Goal: Task Accomplishment & Management: Use online tool/utility

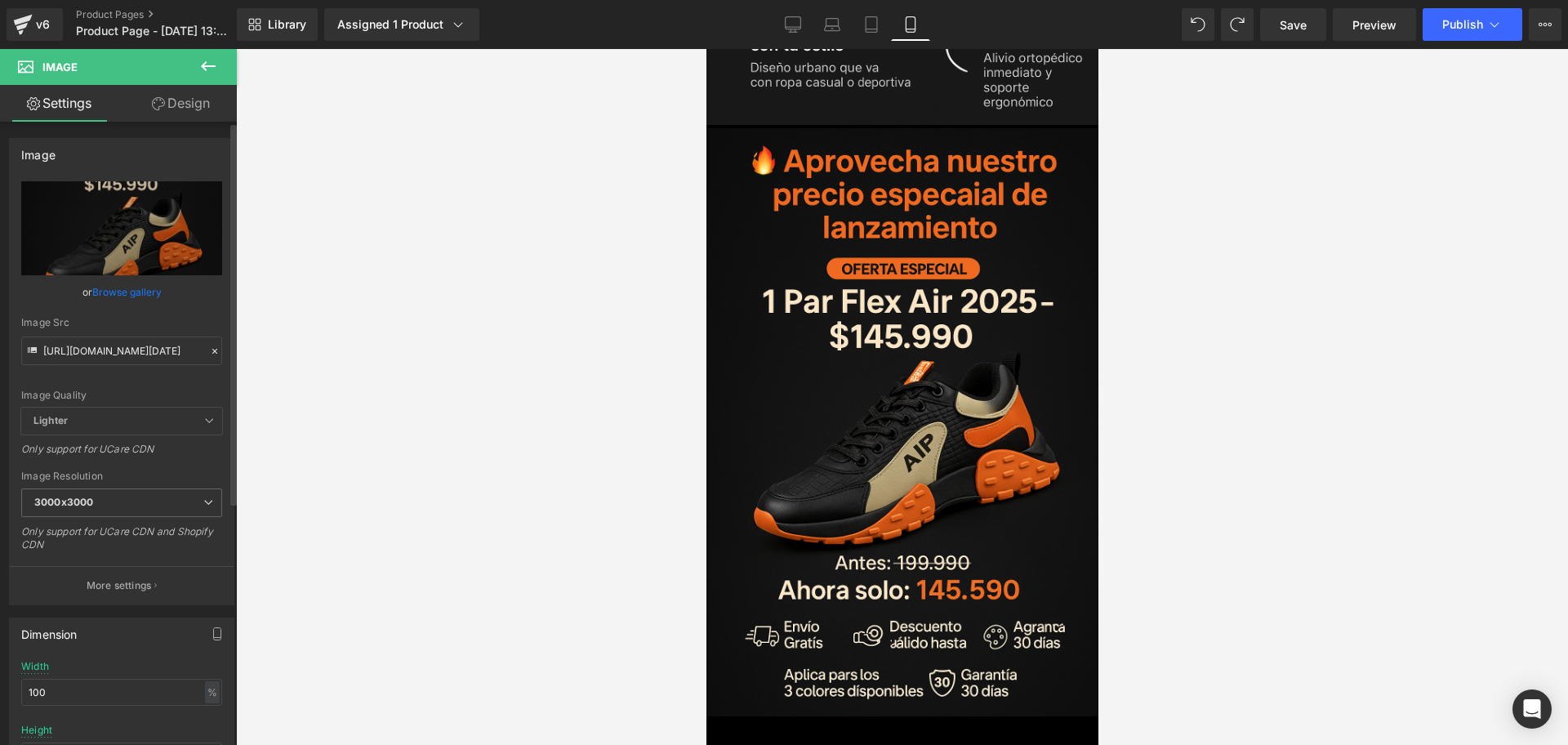
scroll to position [4502, 0]
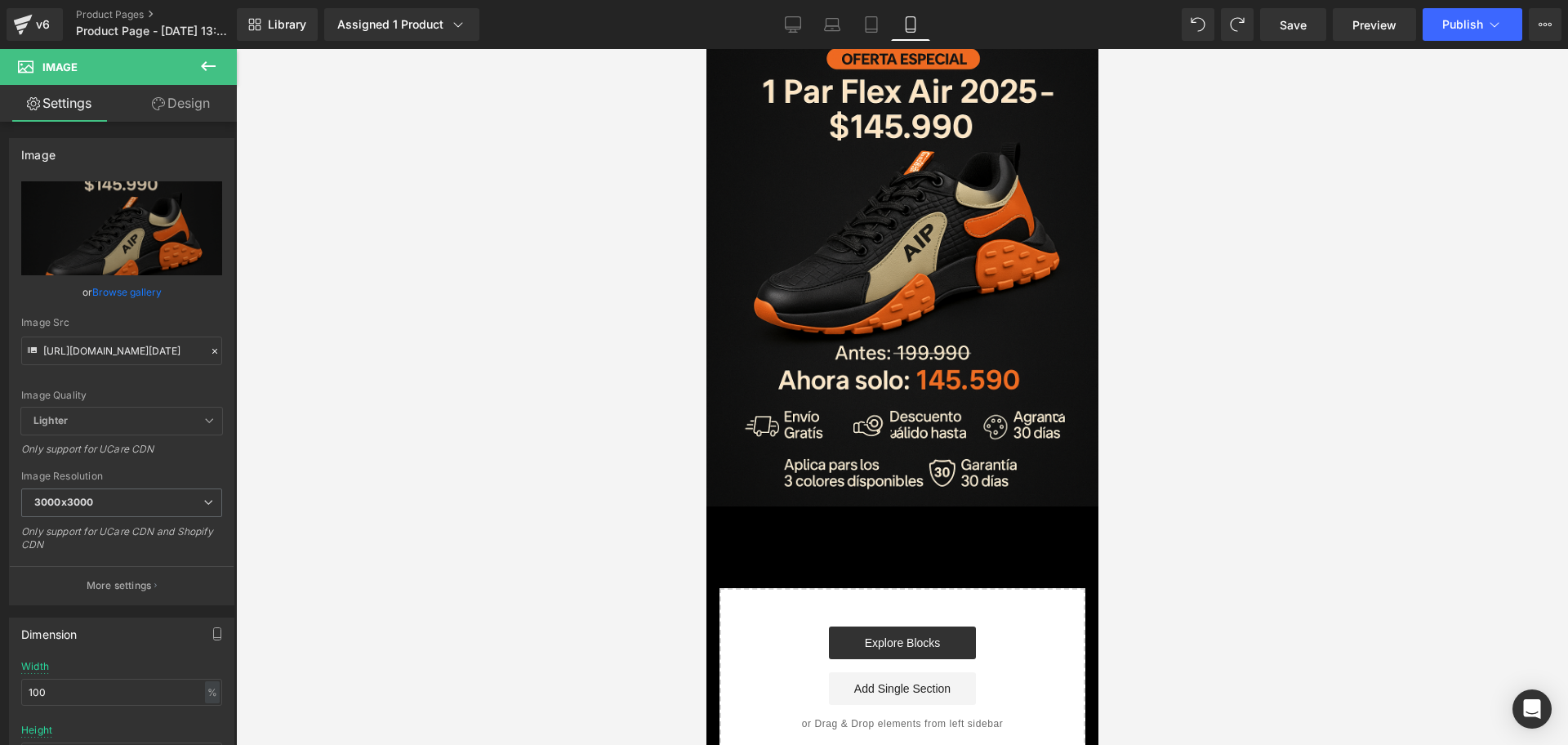
click at [193, 69] on button at bounding box center [208, 67] width 58 height 36
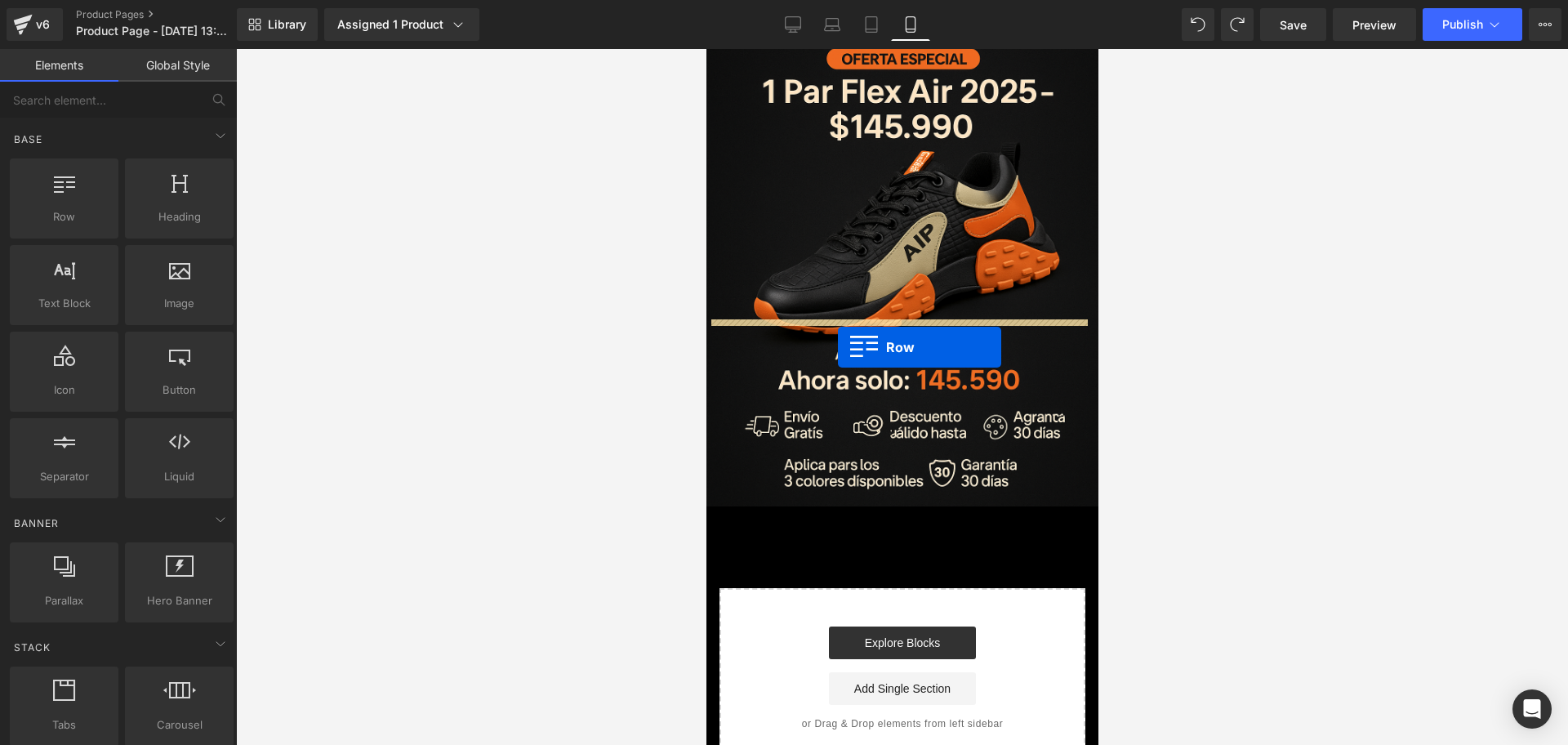
drag, startPoint x: 750, startPoint y: 252, endPoint x: 837, endPoint y: 347, distance: 128.8
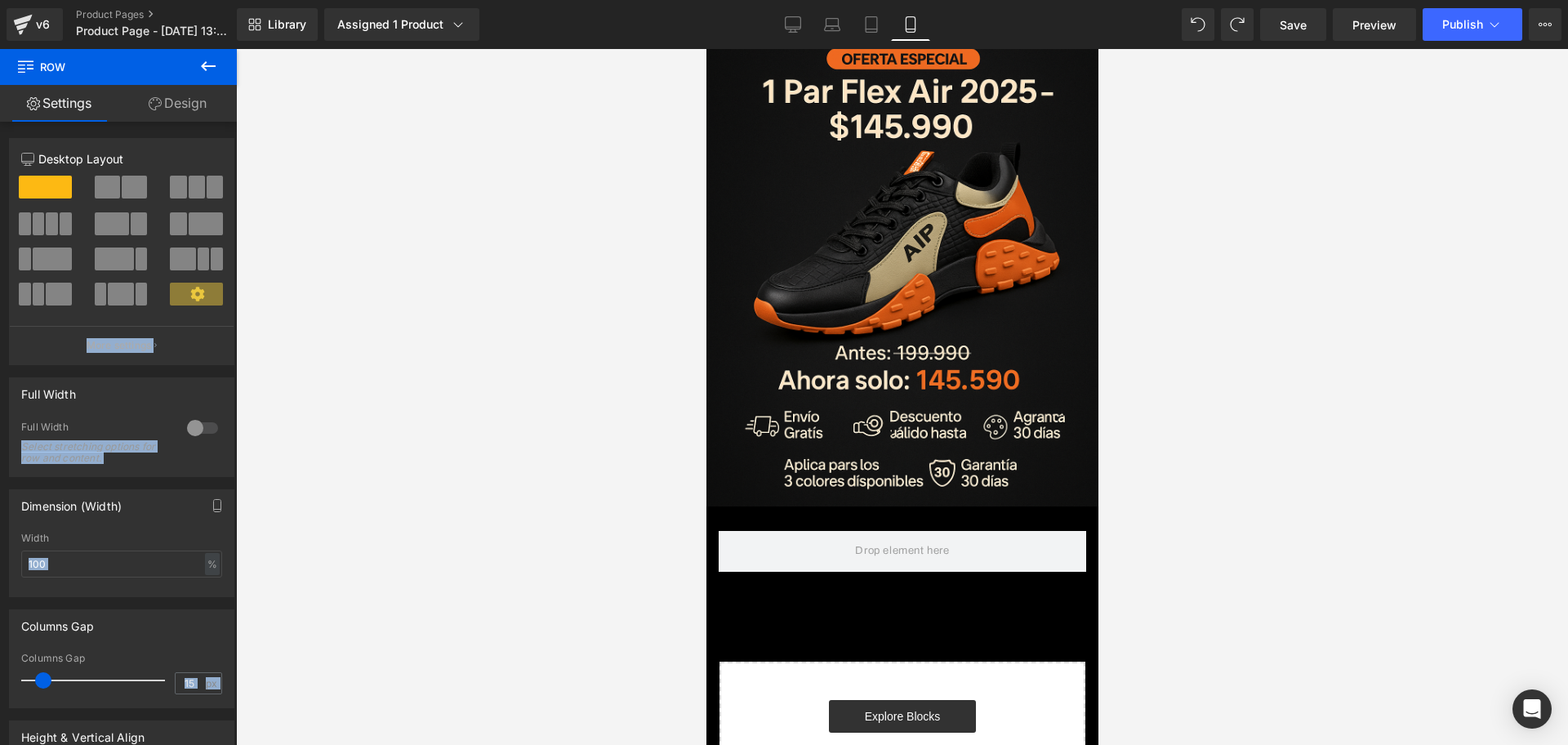
click at [215, 71] on icon at bounding box center [208, 66] width 19 height 19
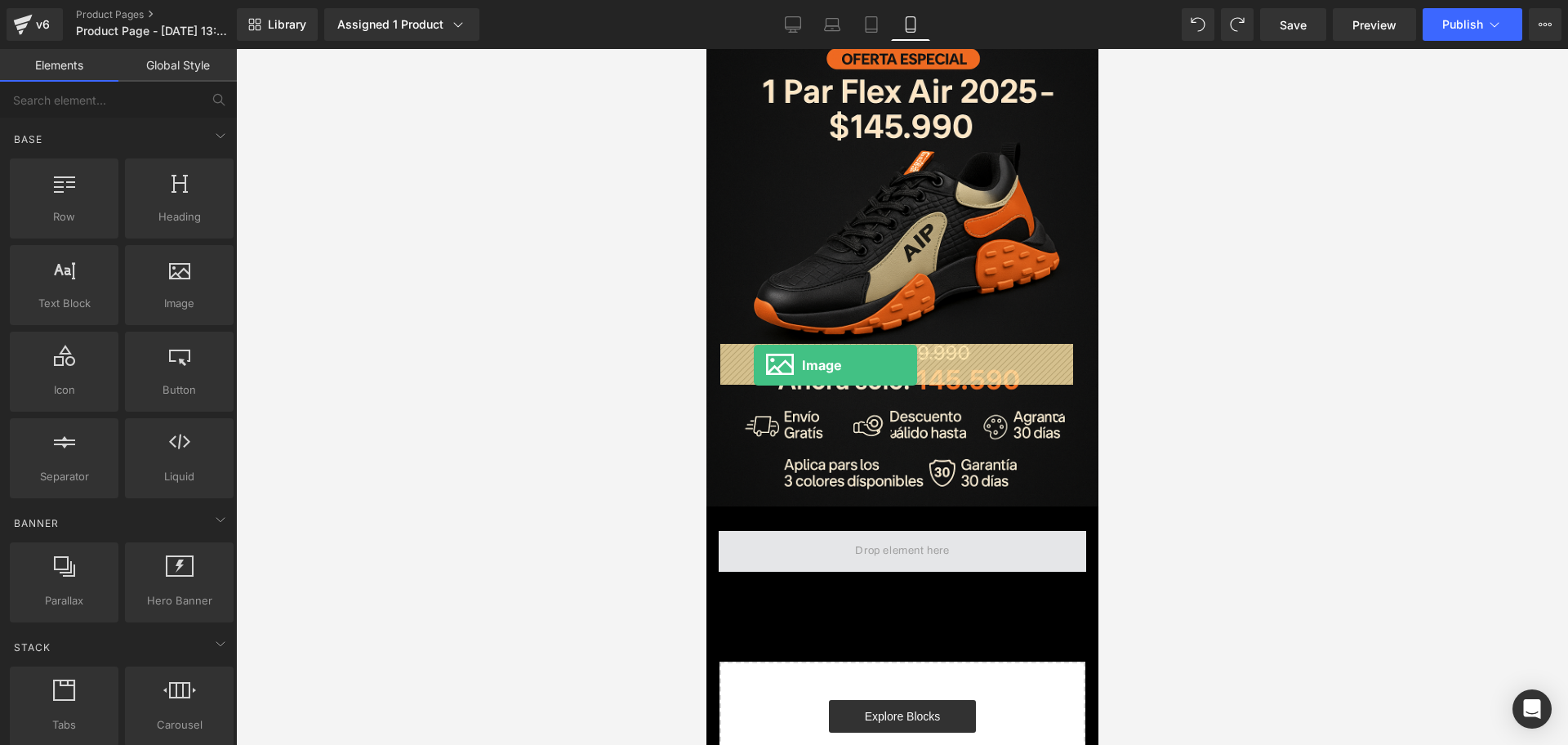
drag, startPoint x: 916, startPoint y: 368, endPoint x: 753, endPoint y: 366, distance: 163.0
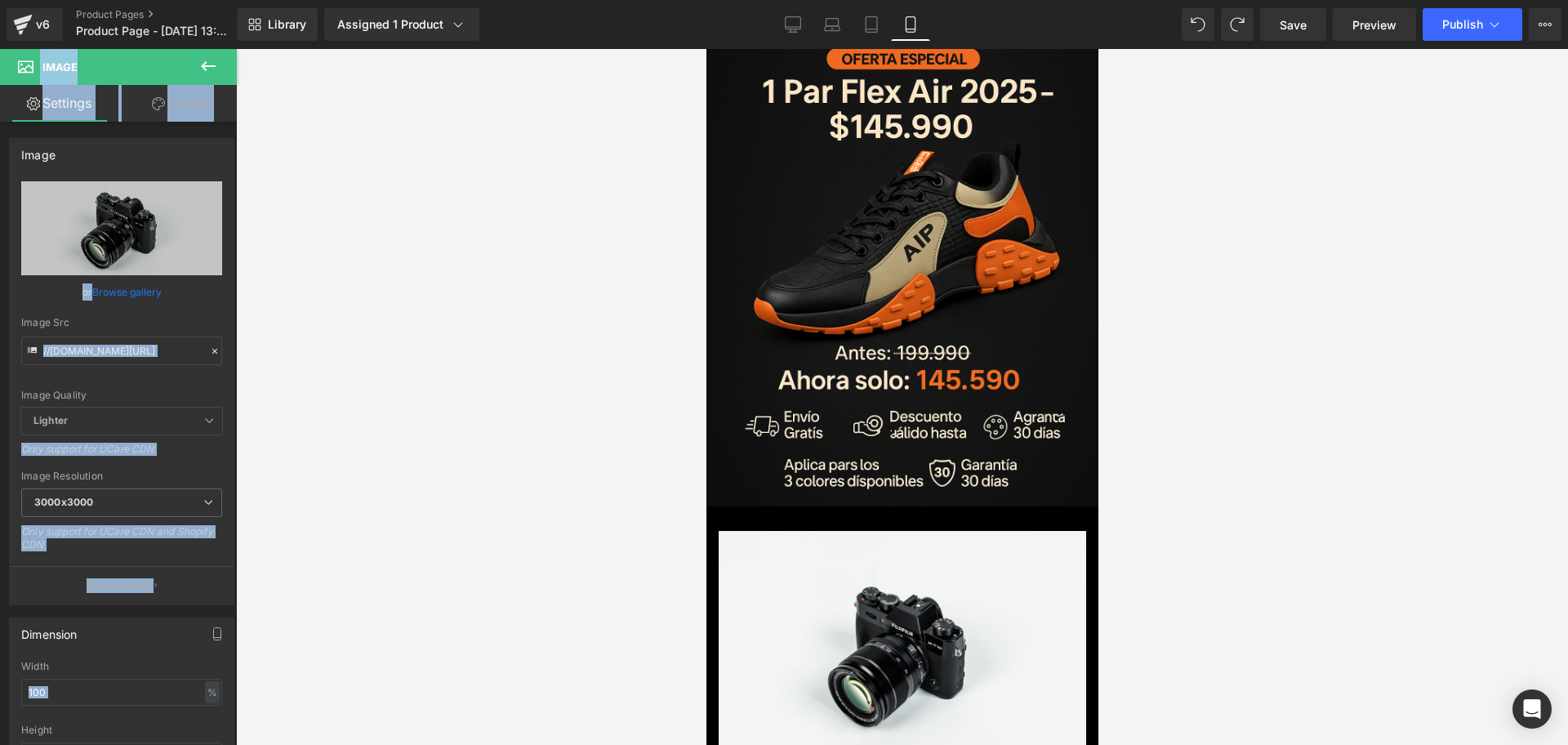
click at [371, 296] on div at bounding box center [902, 397] width 1333 height 696
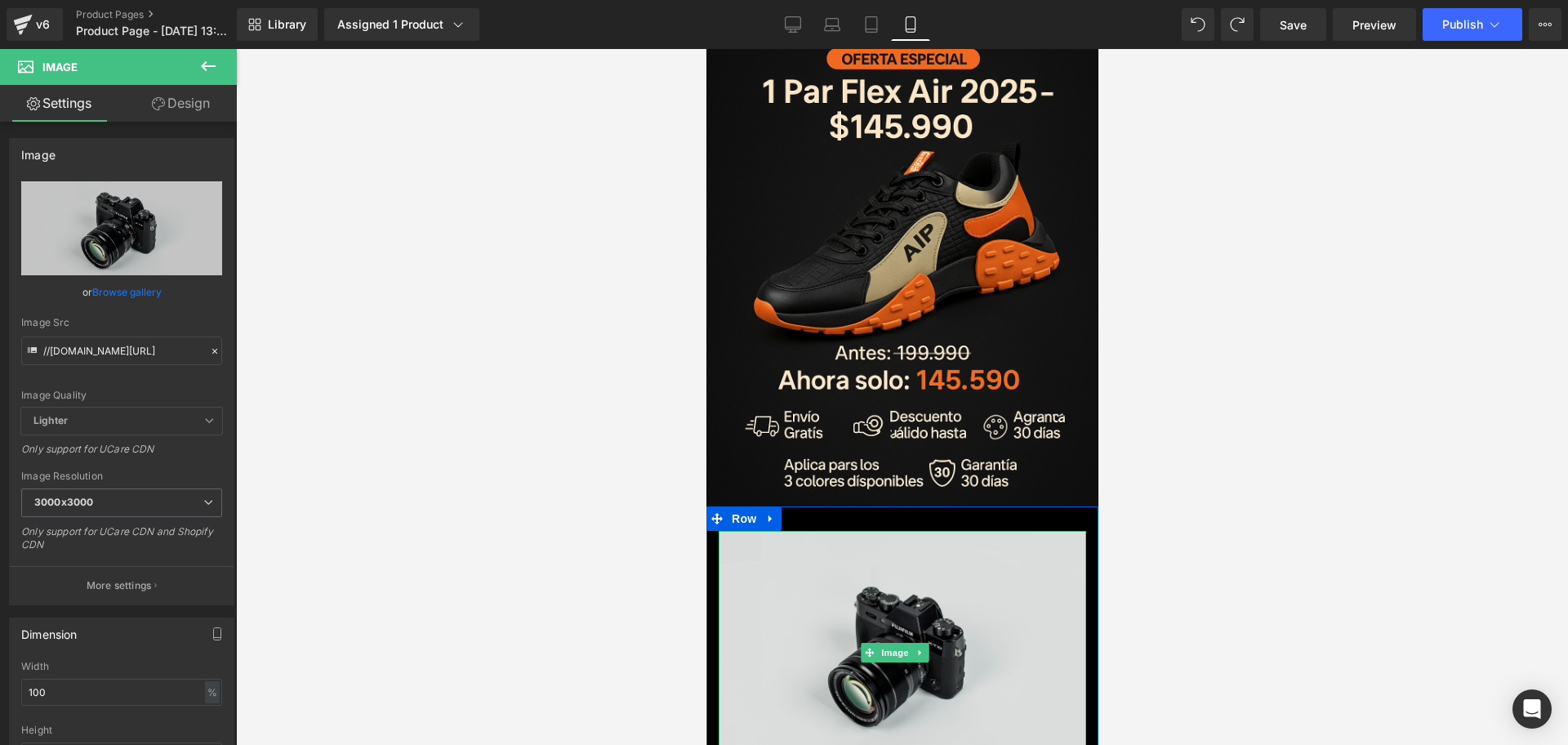
click at [878, 531] on img at bounding box center [902, 653] width 367 height 244
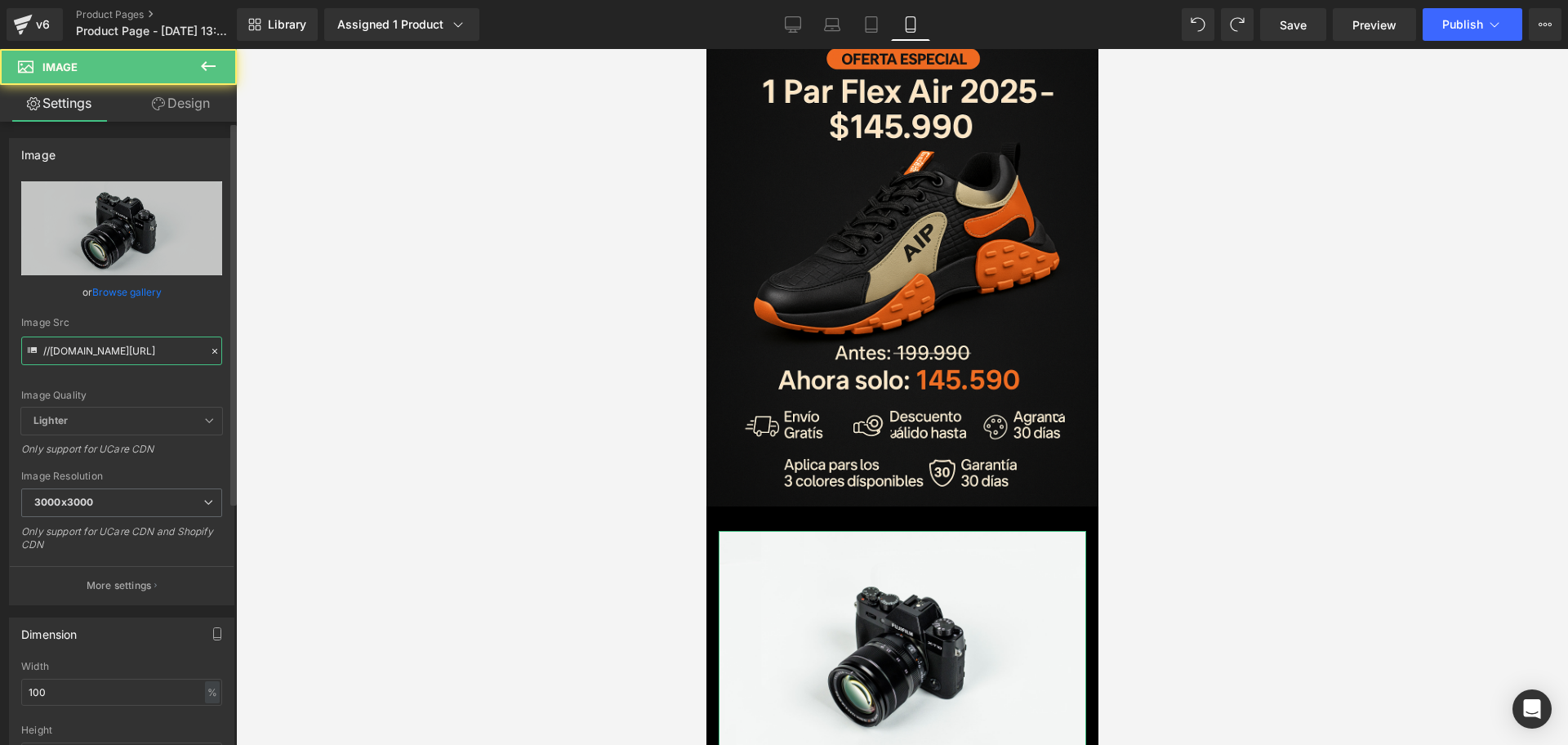
click at [91, 347] on input "//[DOMAIN_NAME][URL]" at bounding box center [121, 351] width 201 height 29
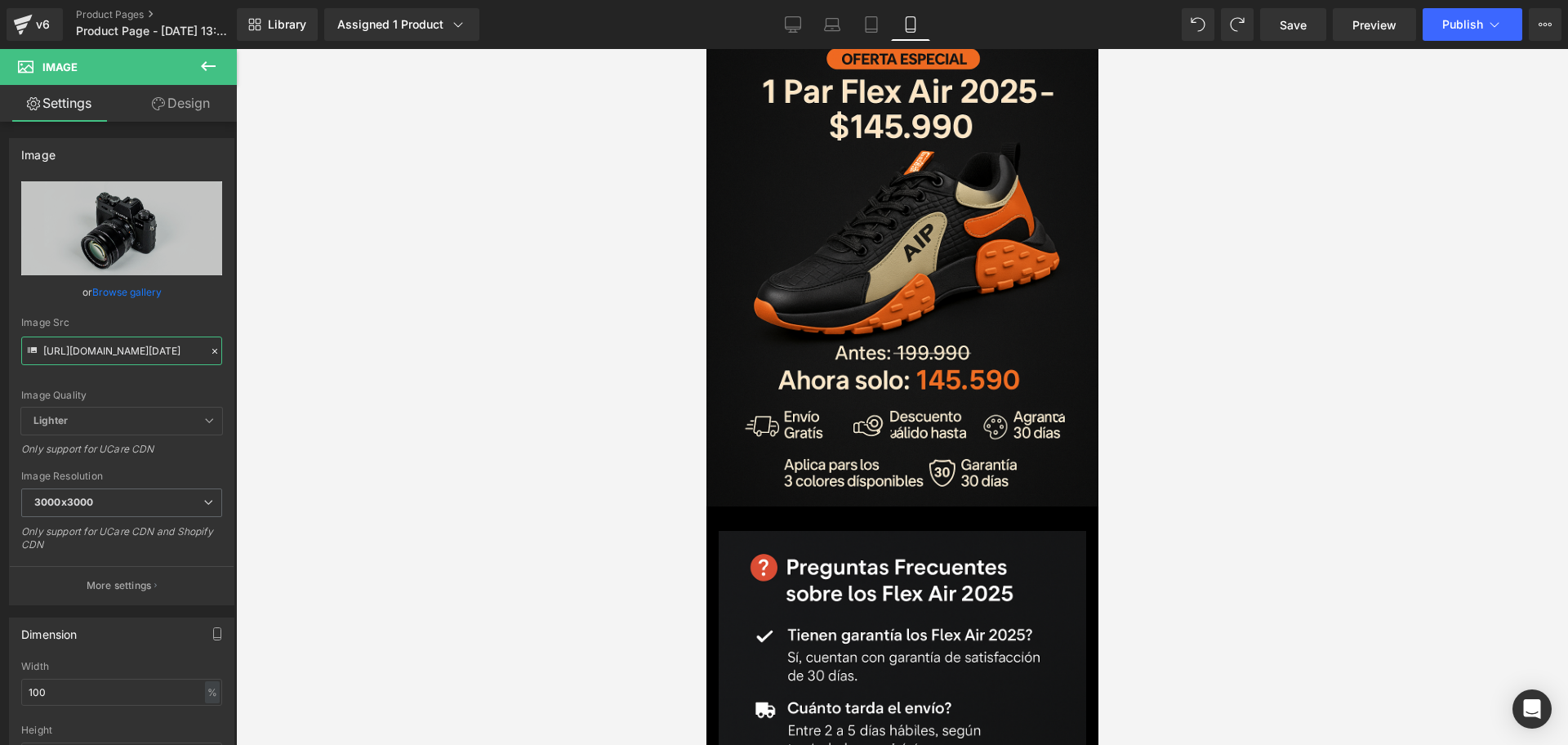
type input "[URL][DOMAIN_NAME][DATE]"
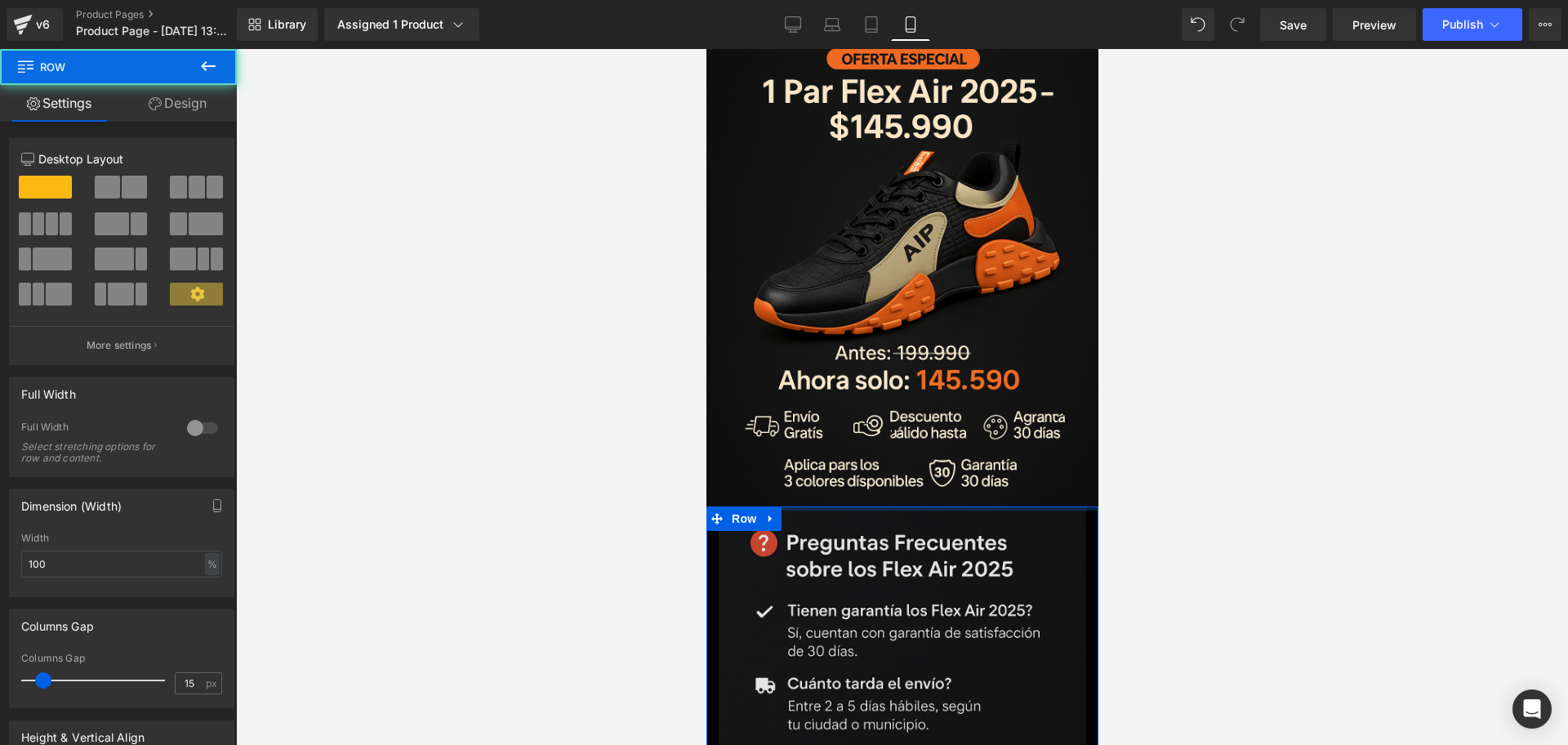
drag, startPoint x: 918, startPoint y: 321, endPoint x: 928, endPoint y: 367, distance: 47.1
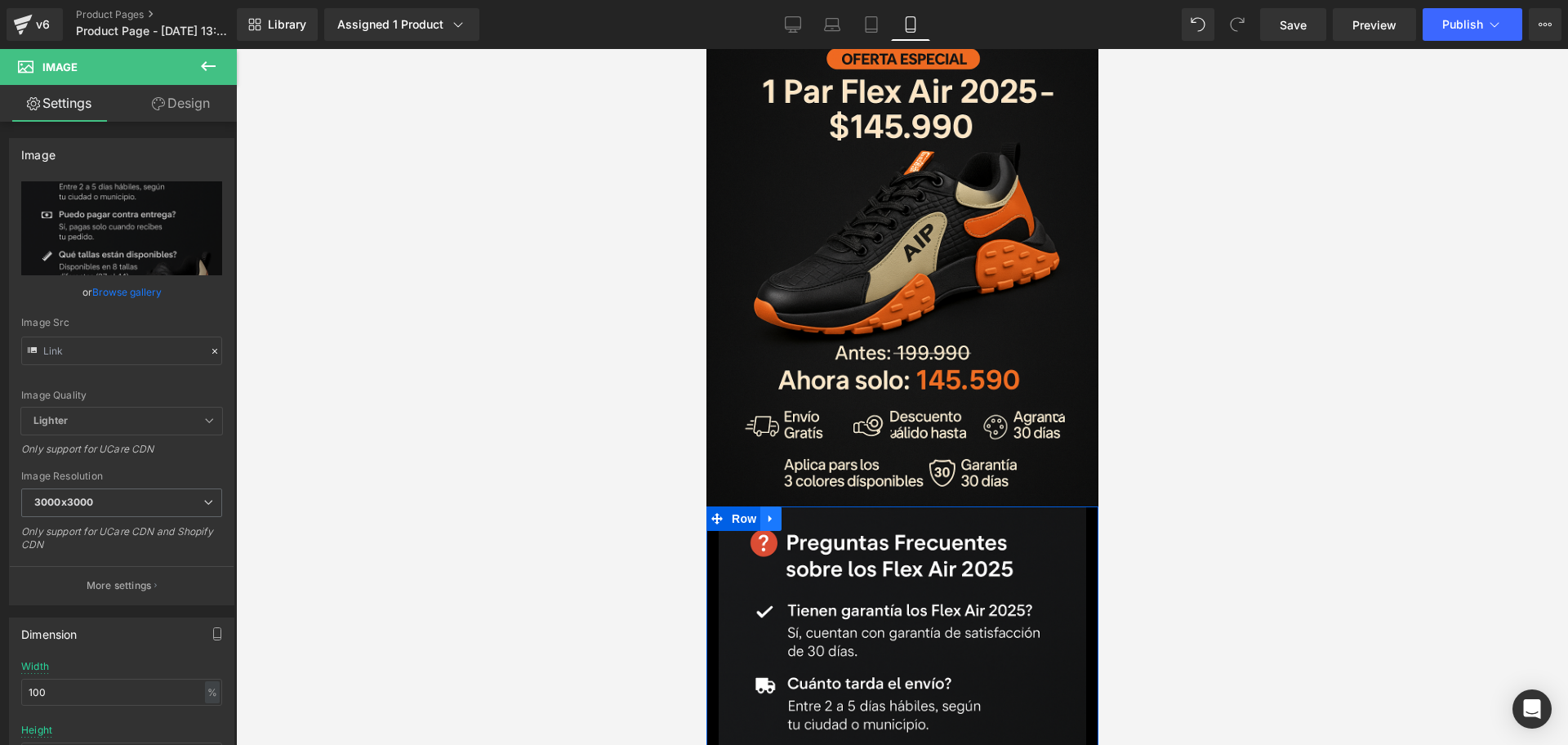
click at [774, 512] on icon at bounding box center [771, 518] width 12 height 12
type input "[URL][DOMAIN_NAME][DATE]"
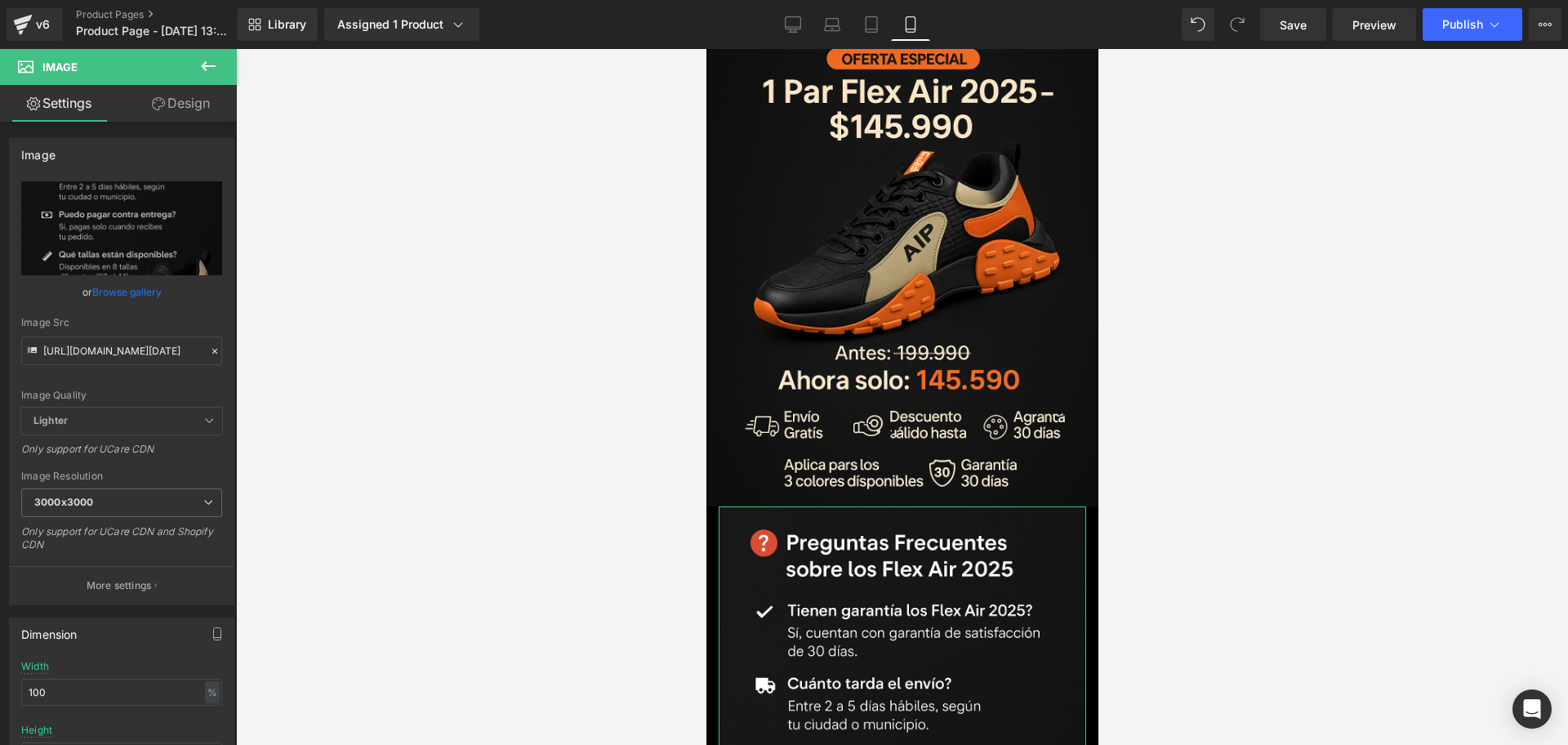
click at [210, 121] on link "Design" at bounding box center [181, 102] width 118 height 36
click at [0, 0] on div "Spacing" at bounding box center [0, 0] width 0 height 0
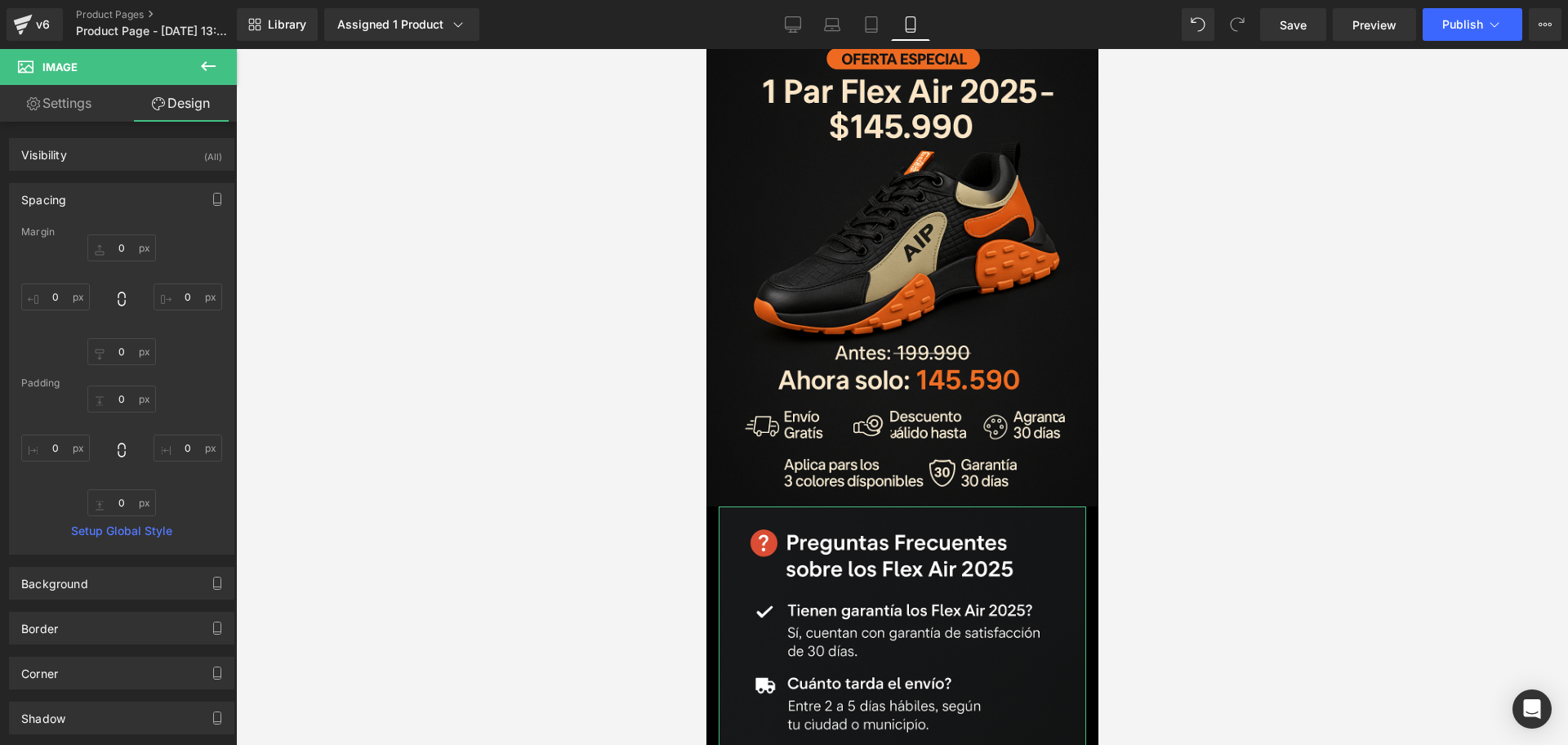
click at [89, 209] on div "Spacing" at bounding box center [122, 199] width 224 height 31
type input "0"
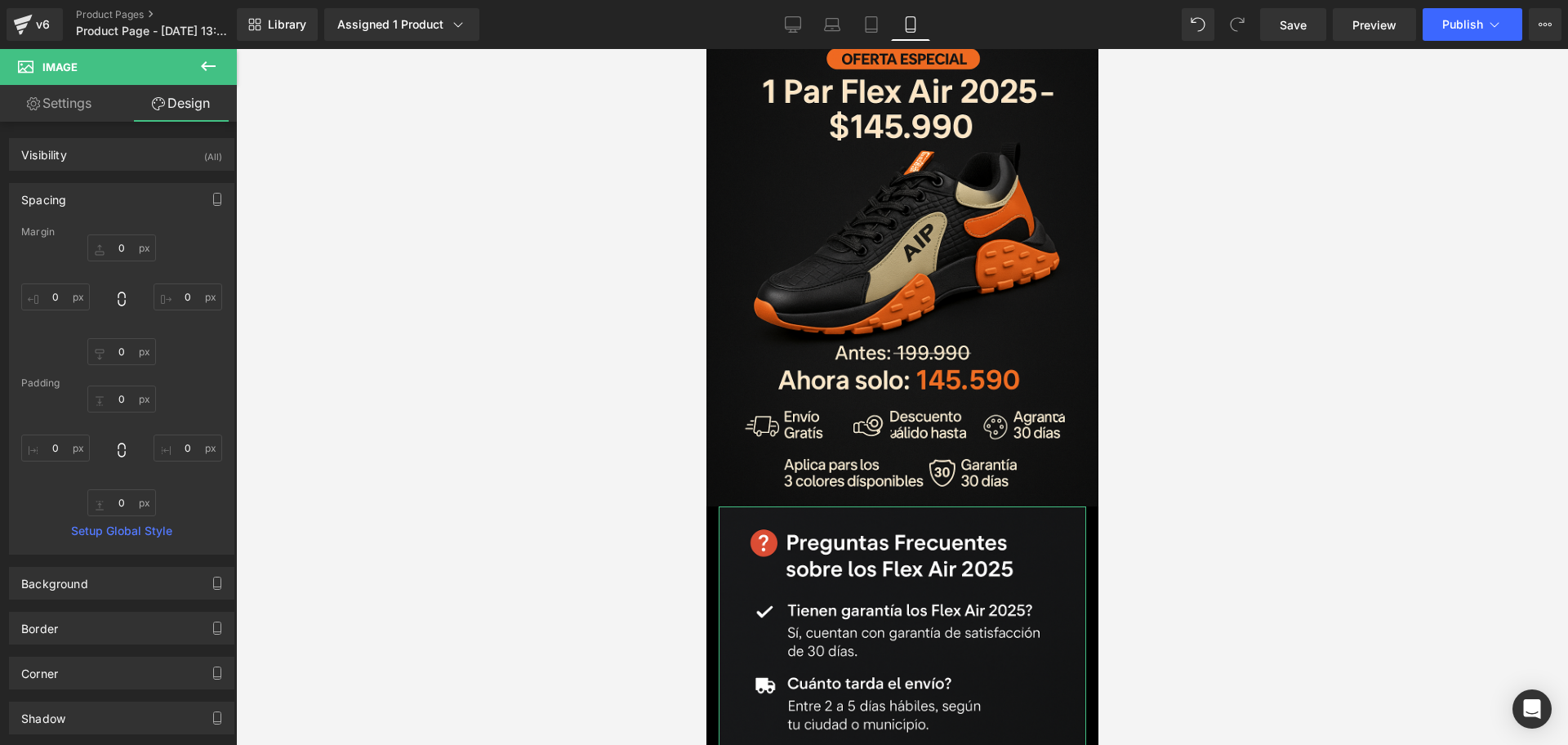
type input "0"
click at [69, 201] on div "Spacing" at bounding box center [122, 199] width 224 height 31
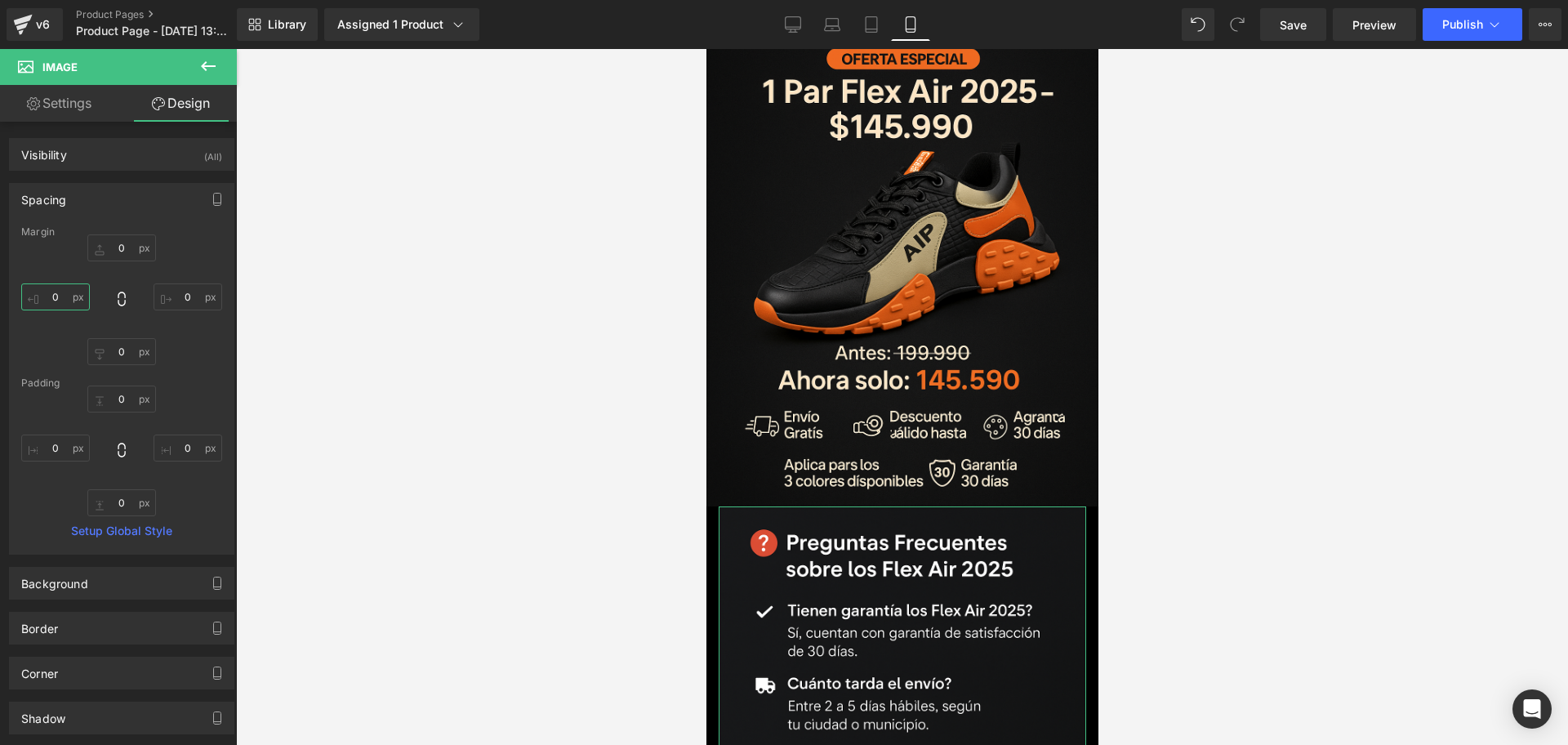
click at [45, 291] on input "0" at bounding box center [55, 297] width 69 height 27
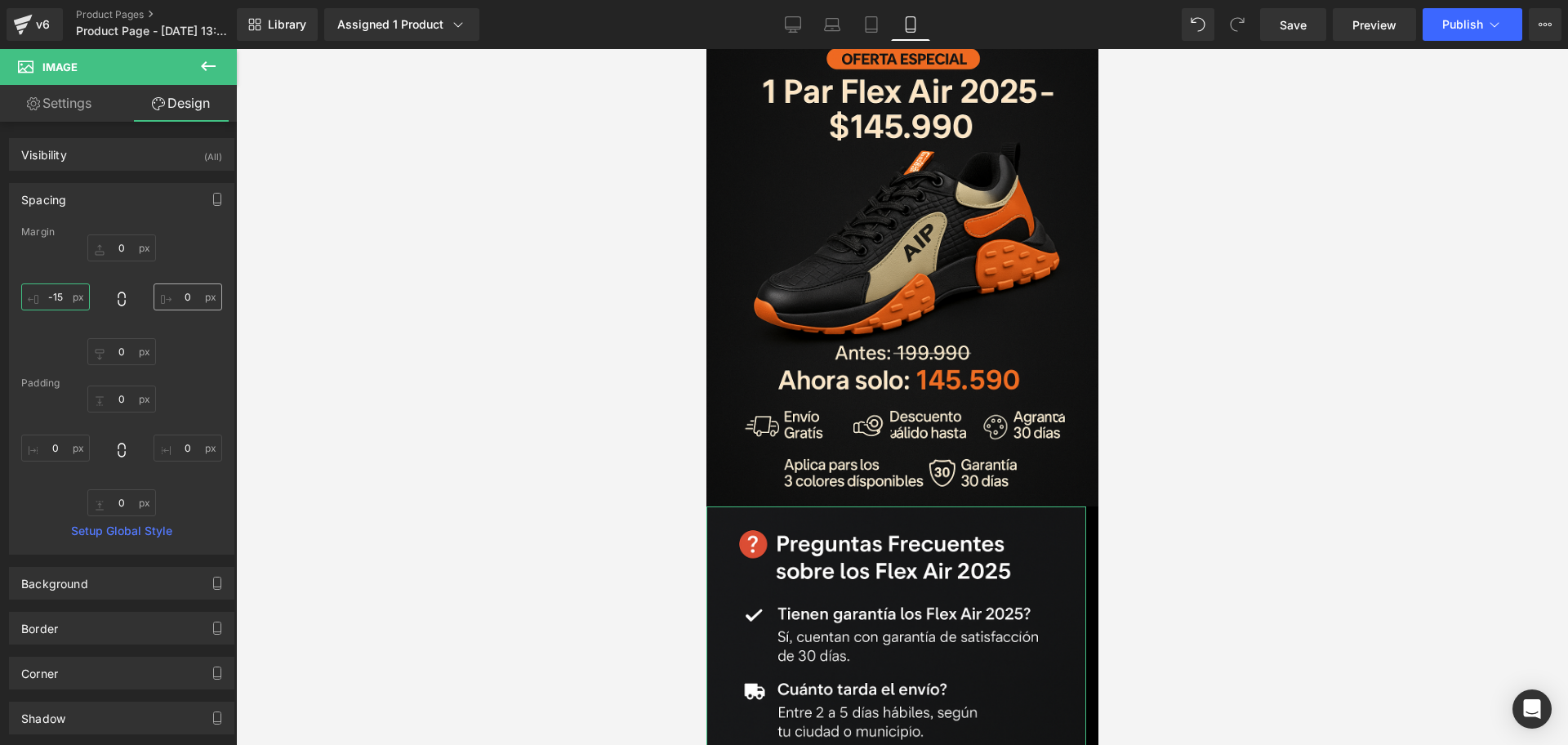
type input "-15"
click at [179, 285] on input "0" at bounding box center [187, 297] width 69 height 27
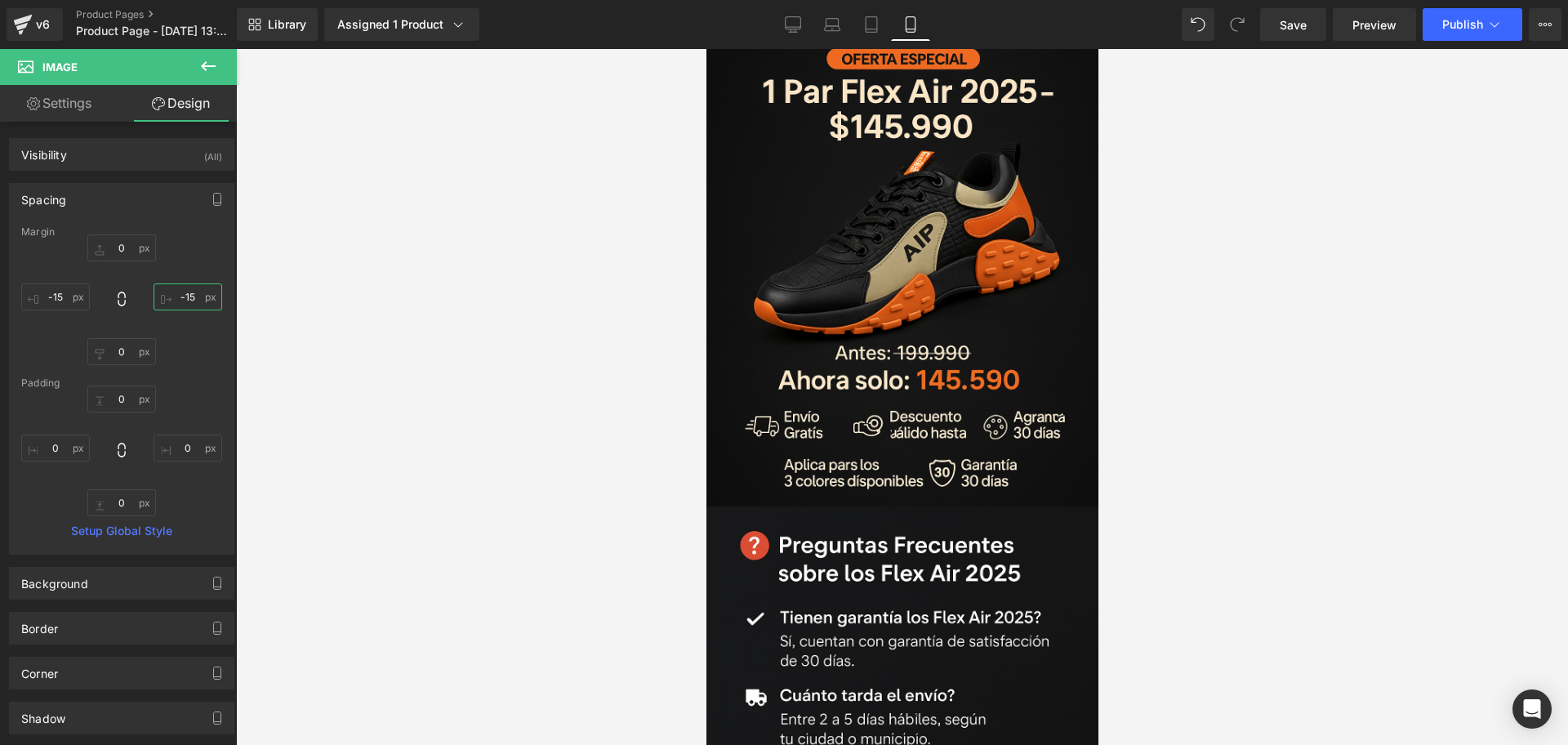
type input "-15"
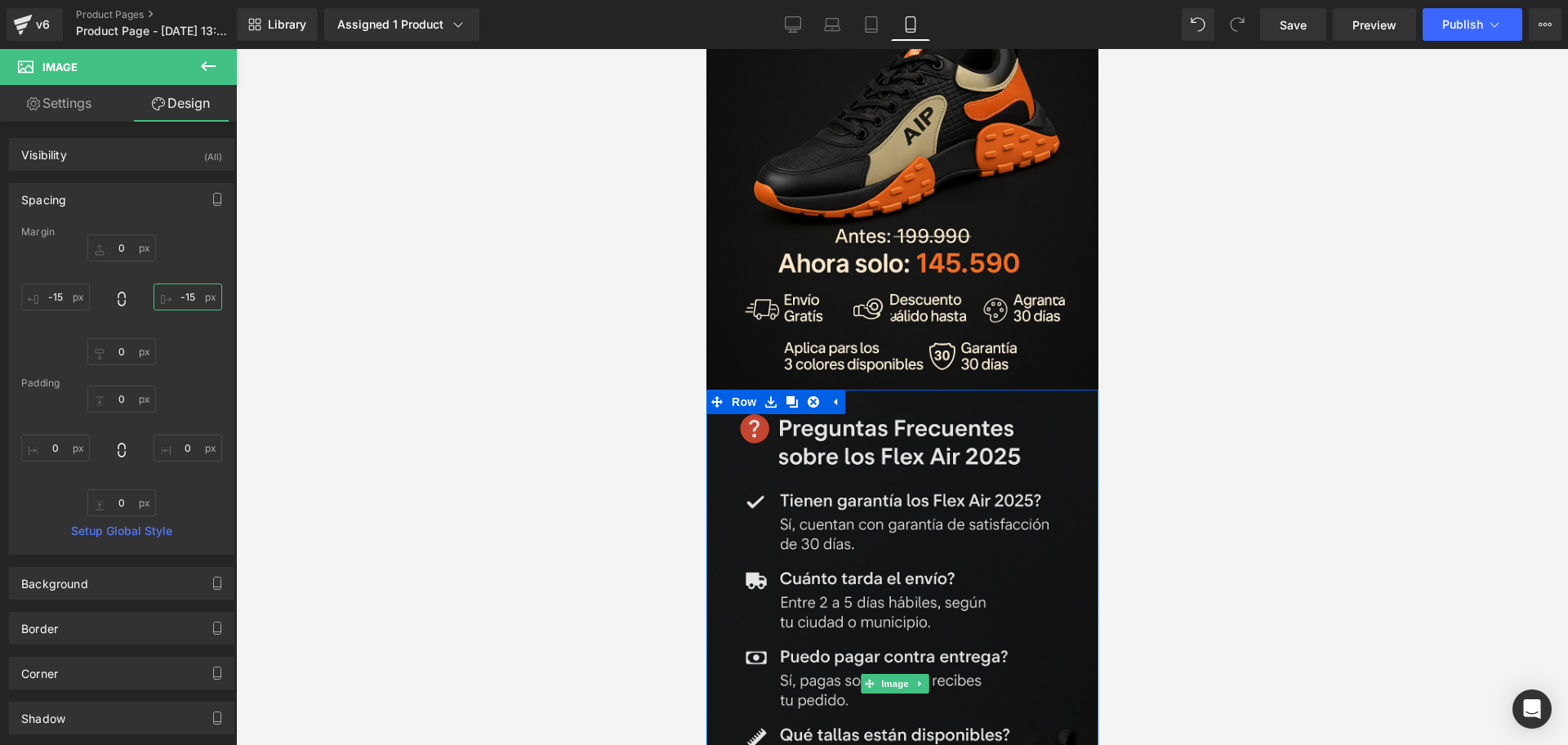
scroll to position [4809, 0]
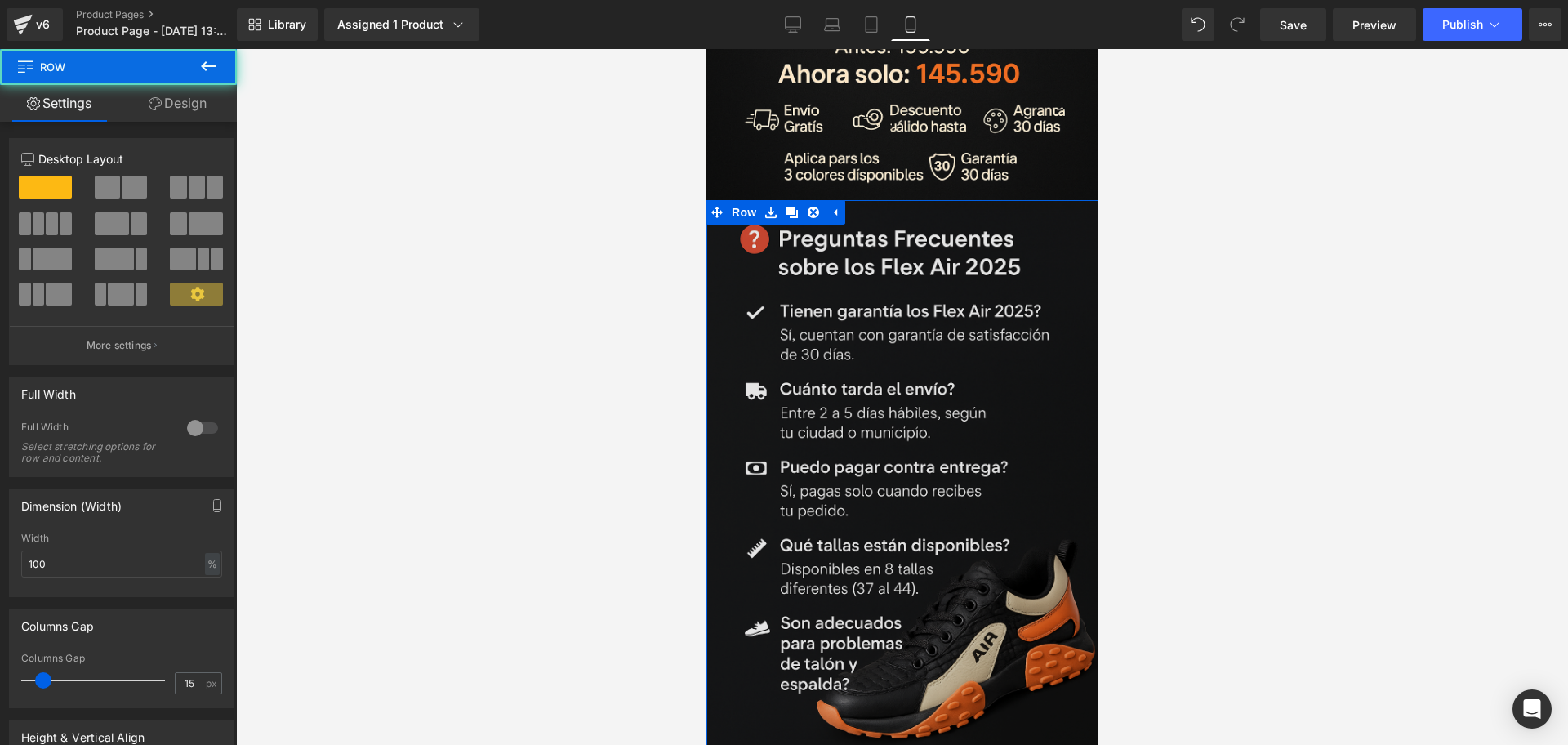
drag, startPoint x: 928, startPoint y: 580, endPoint x: 931, endPoint y: 568, distance: 12.4
click at [931, 568] on div "Image Row" at bounding box center [901, 494] width 392 height 588
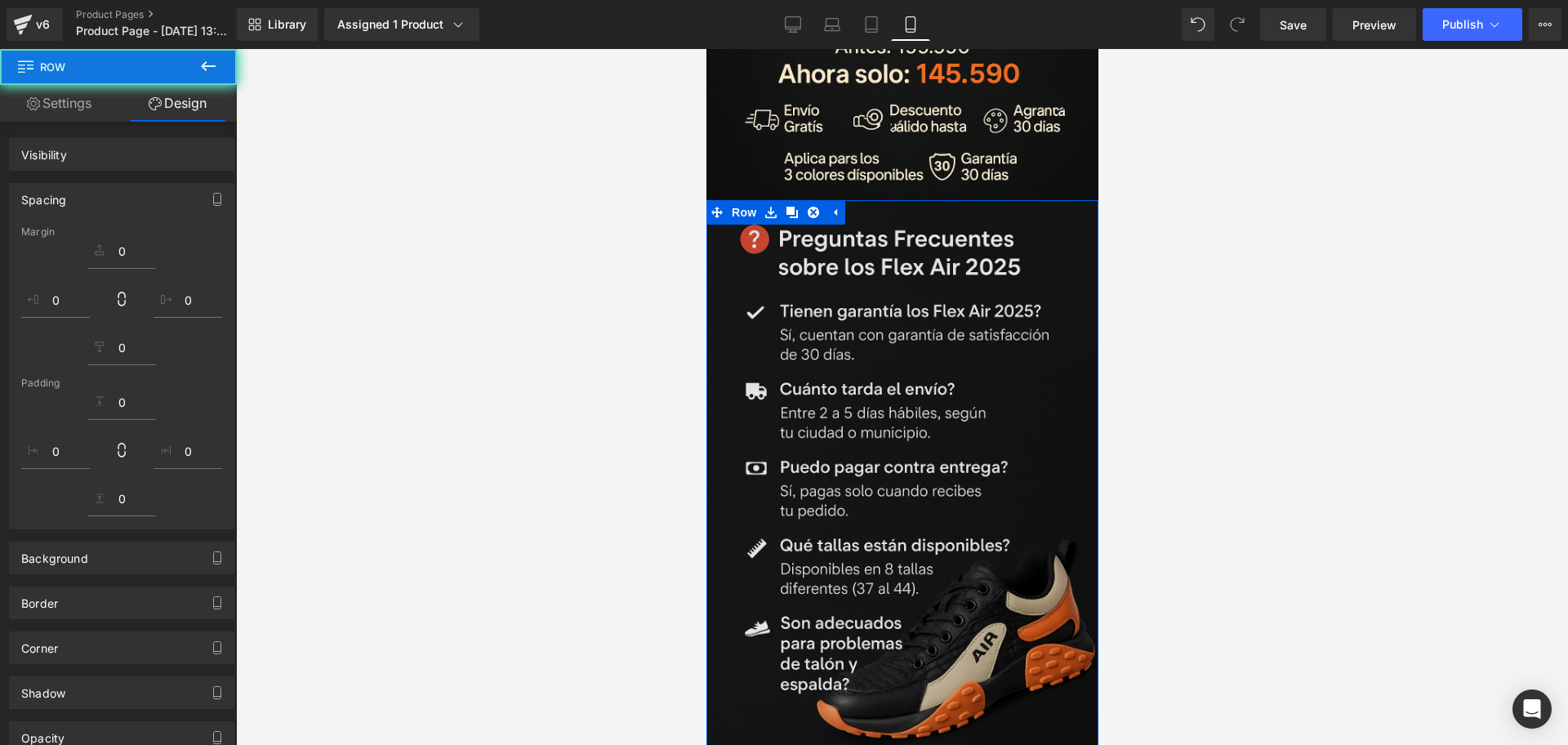
click at [793, 332] on img at bounding box center [901, 494] width 392 height 588
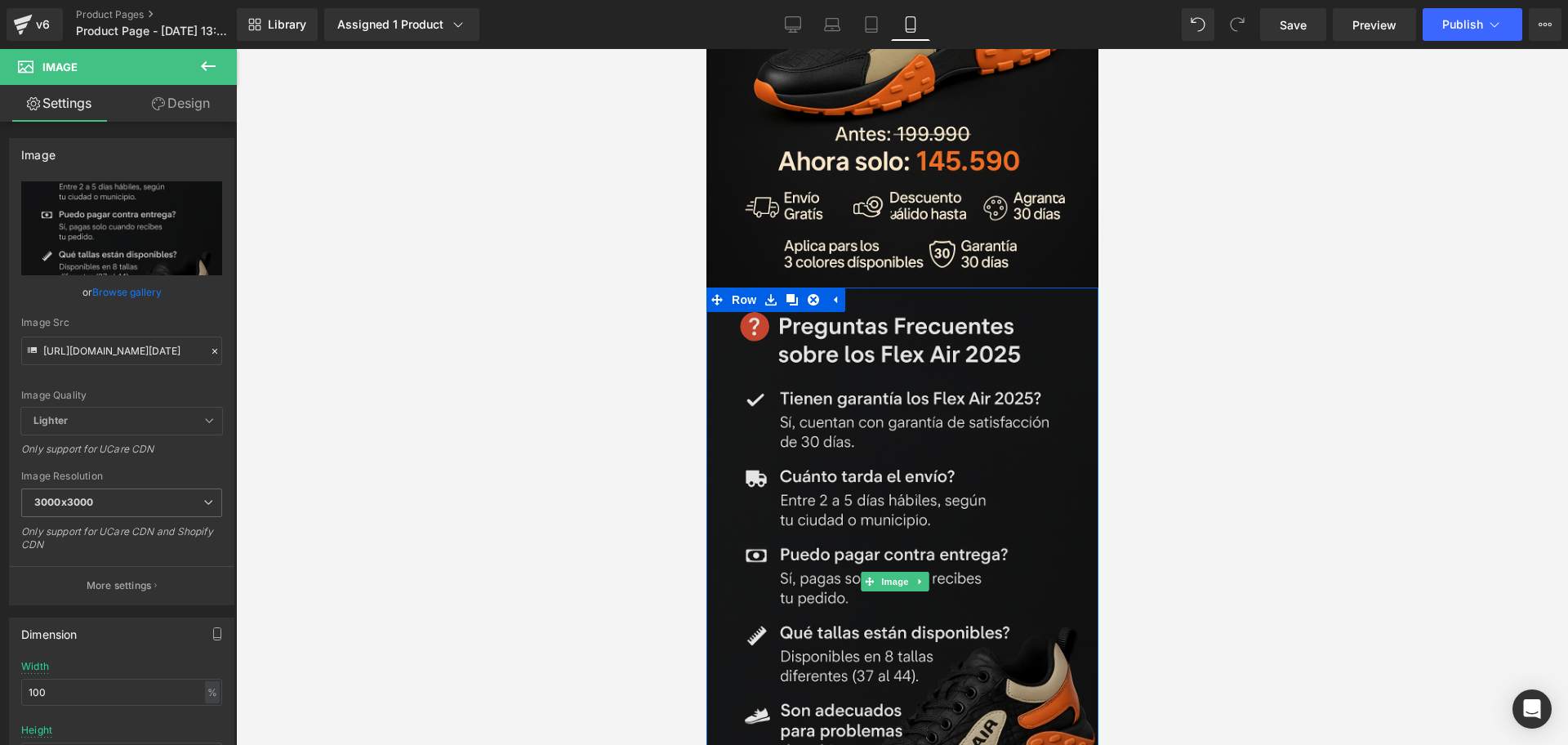
scroll to position [4401, 0]
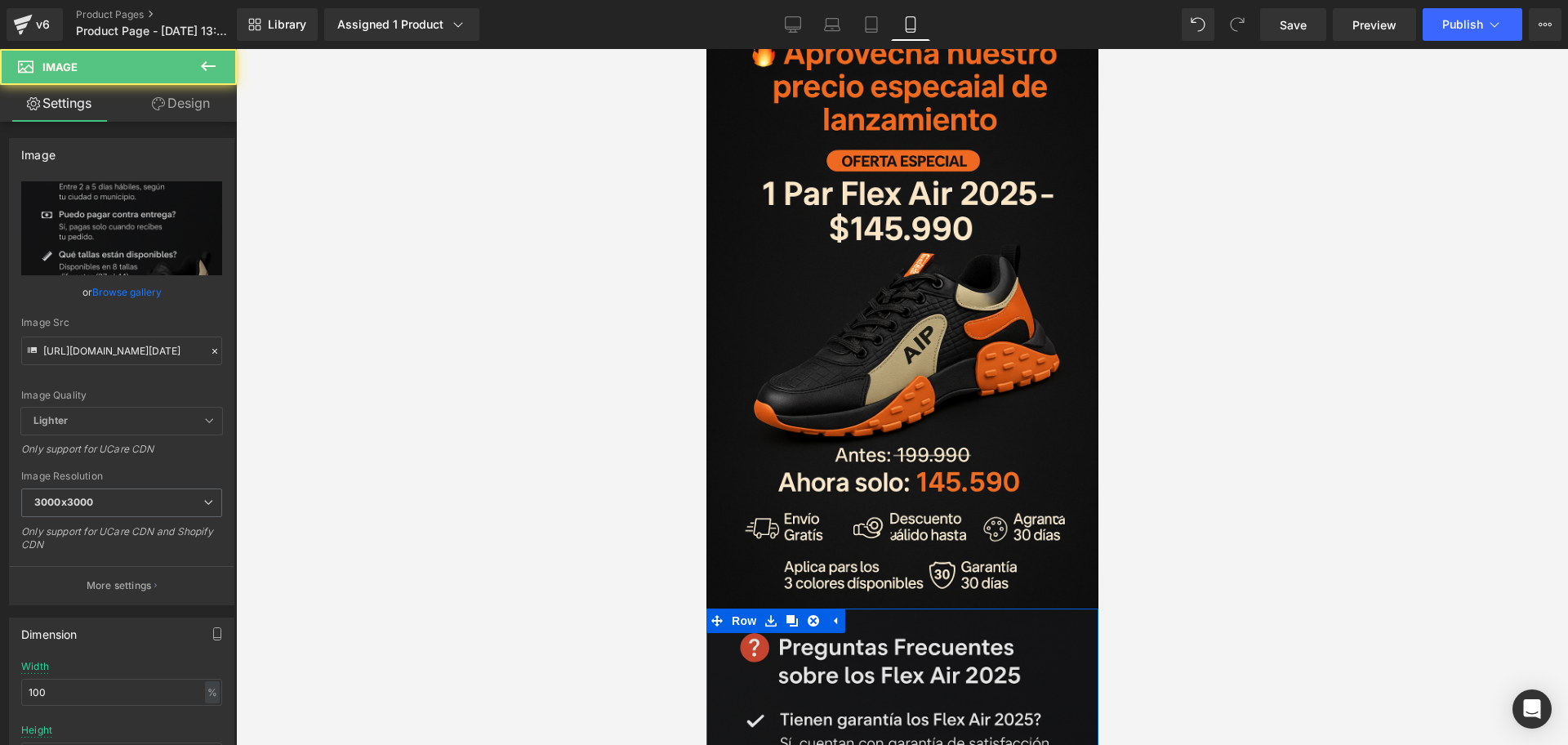
click at [102, 362] on input "[URL][DOMAIN_NAME][DATE]" at bounding box center [121, 351] width 201 height 29
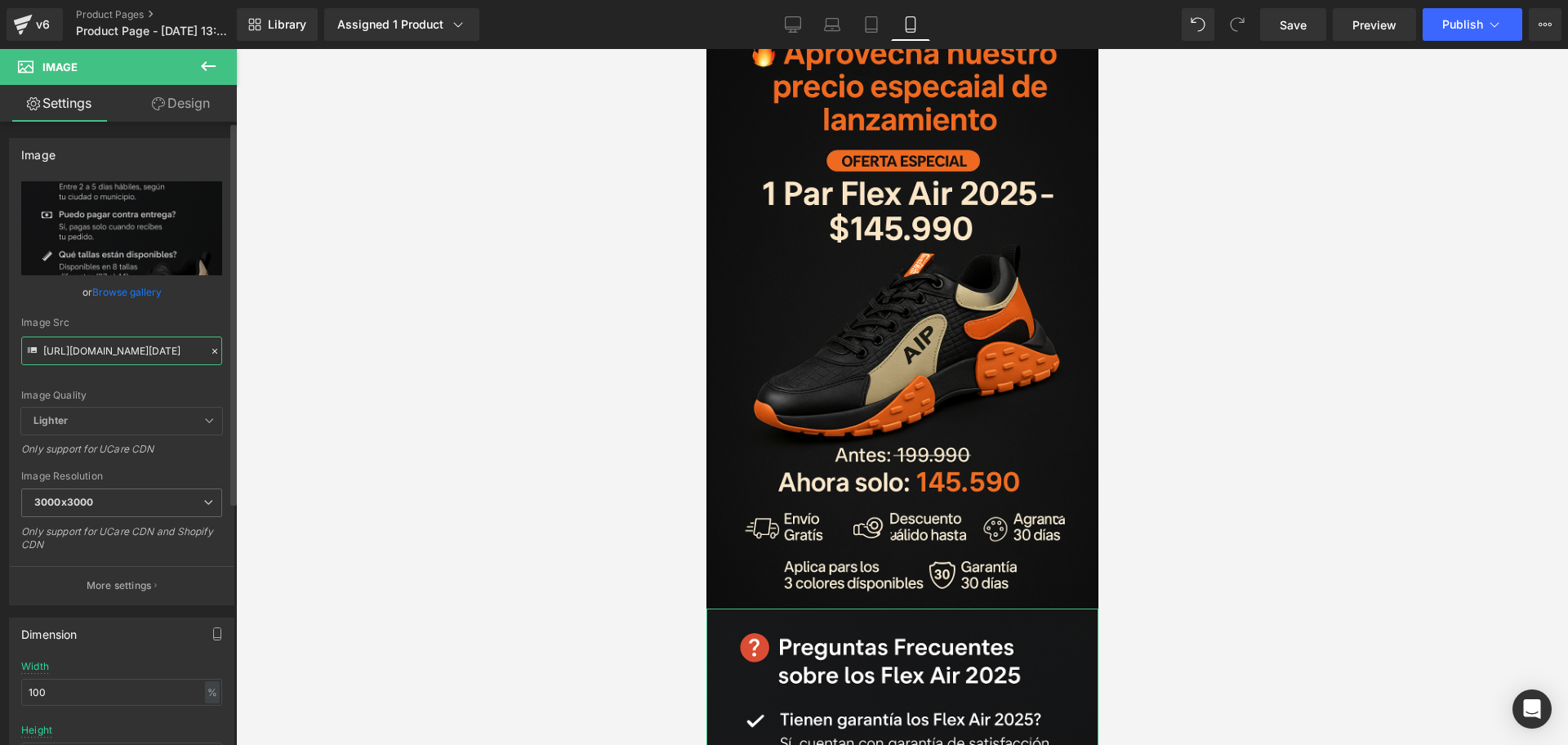
click at [102, 362] on input "[URL][DOMAIN_NAME][DATE]" at bounding box center [121, 351] width 201 height 29
paste input "cKRZC1Hf/Chat-GPT-Image-[DATE]-04-42-02"
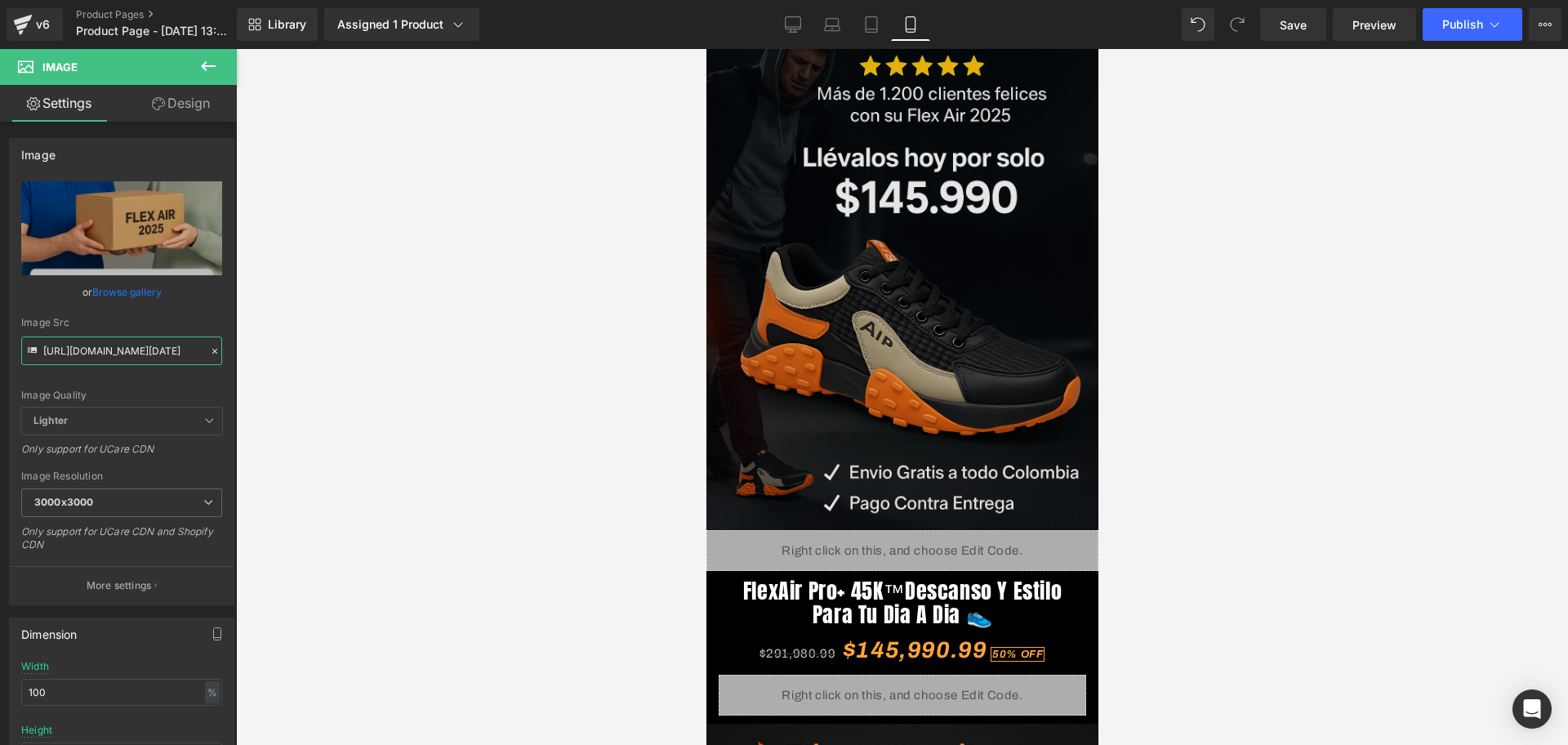
scroll to position [0, 0]
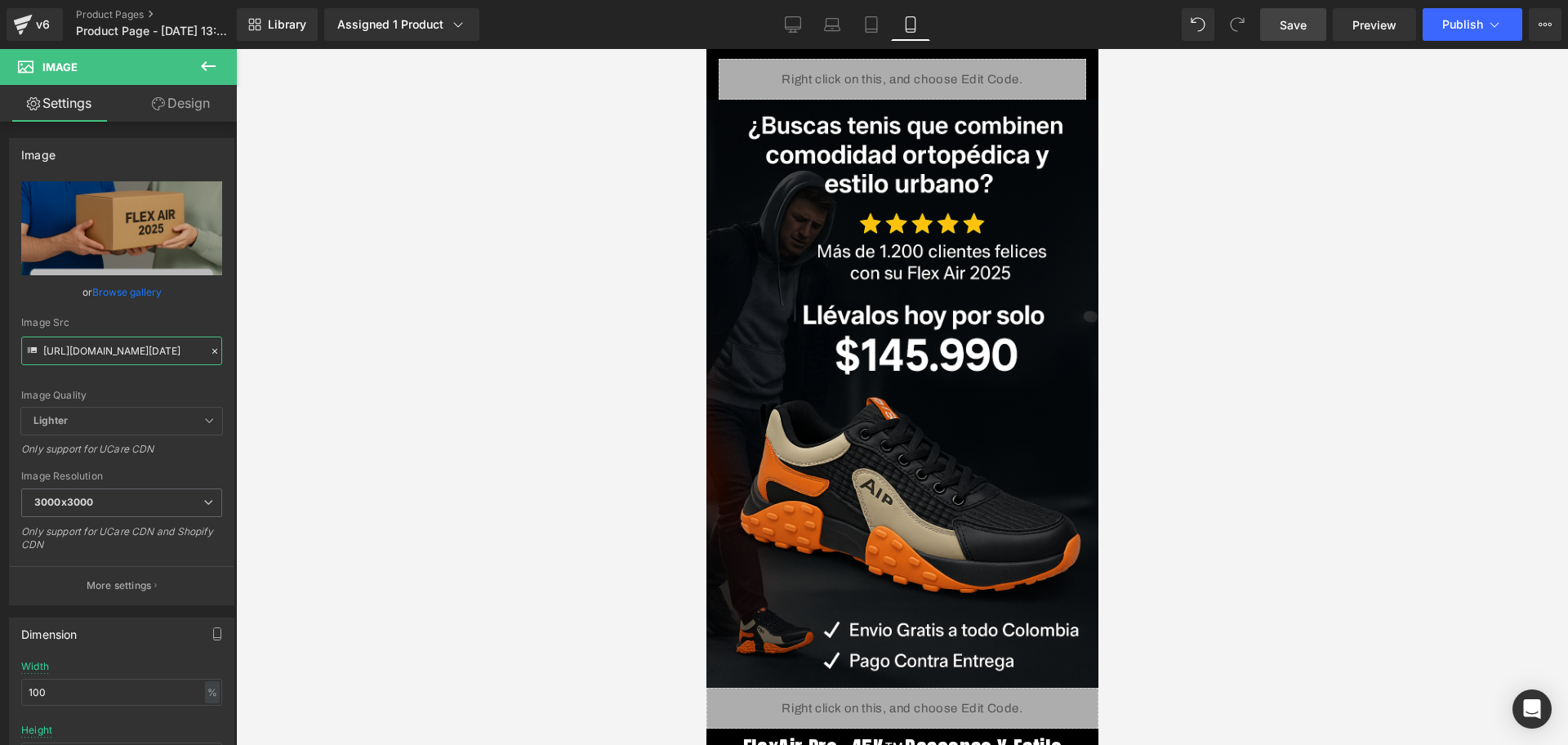
type input "[URL][DOMAIN_NAME][DATE]"
click at [1307, 20] on span "Save" at bounding box center [1294, 25] width 27 height 17
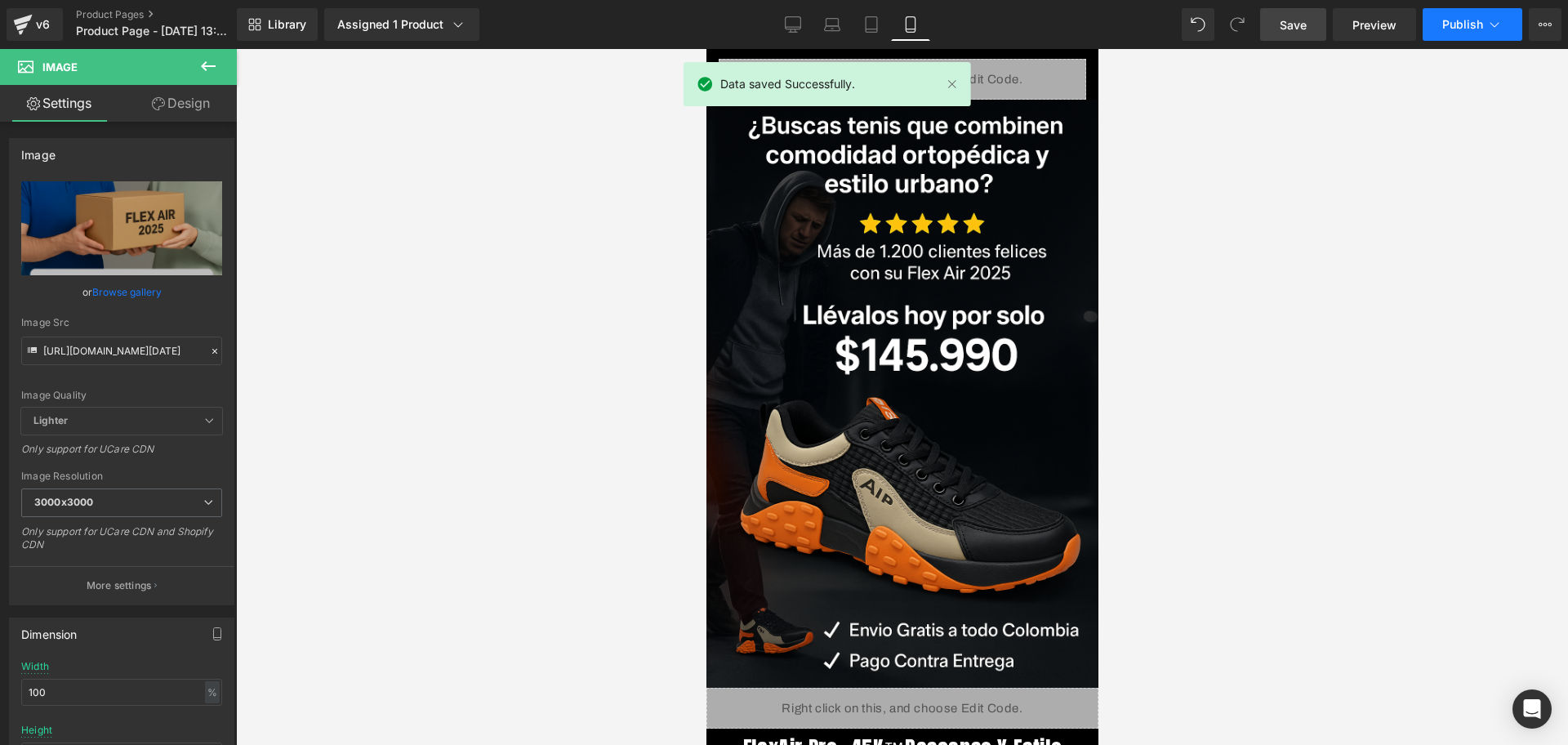
click at [1471, 22] on span "Publish" at bounding box center [1463, 24] width 41 height 13
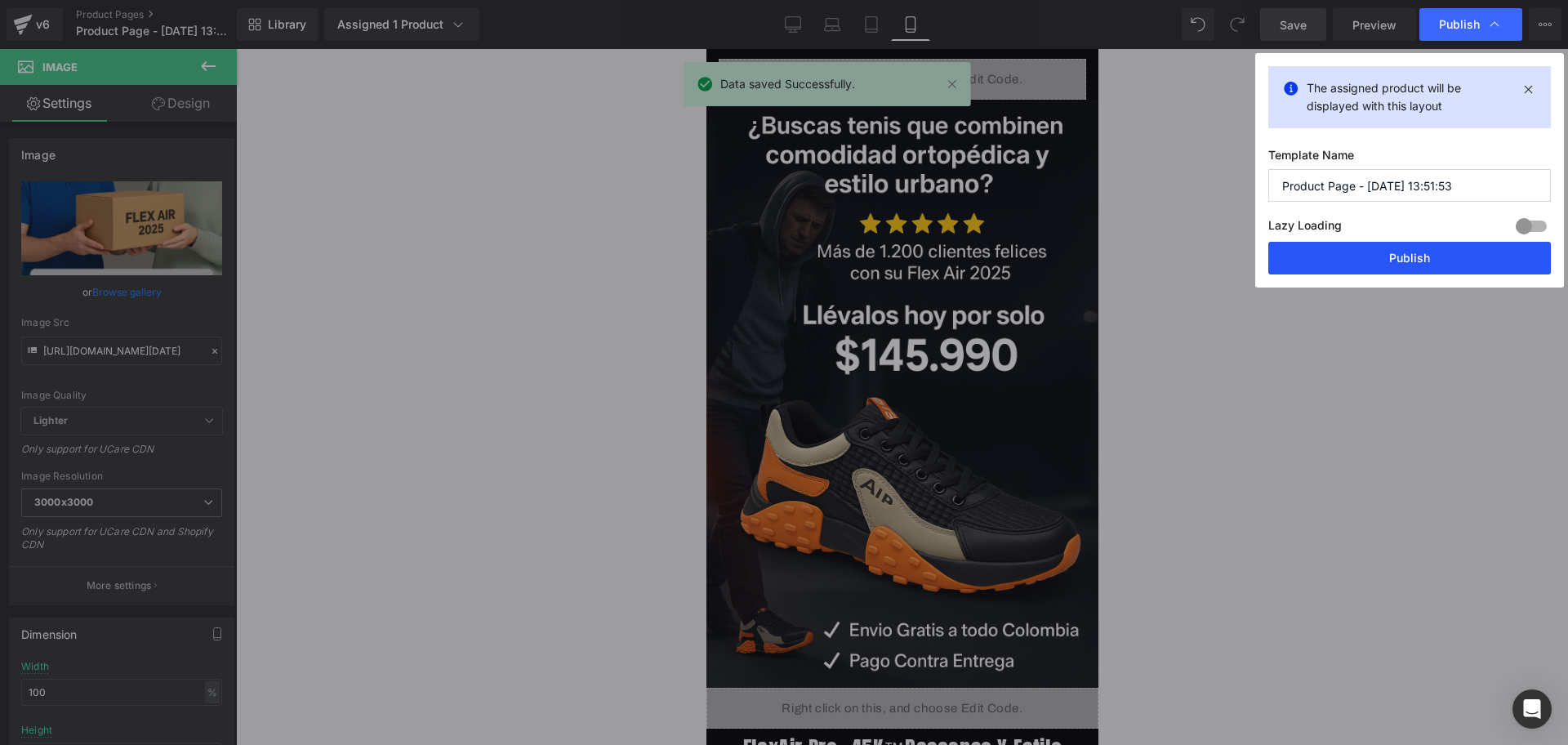
click at [1285, 256] on button "Publish" at bounding box center [1410, 258] width 283 height 33
